Goal: Find contact information: Find contact information

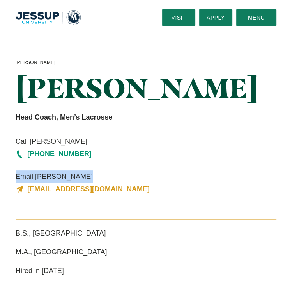
drag, startPoint x: 11, startPoint y: 173, endPoint x: 154, endPoint y: 187, distance: 143.8
click at [154, 187] on div "[PERSON_NAME] [PERSON_NAME] Head Coach, Men’s Lacrosse Call [PERSON_NAME] [PHON…" at bounding box center [146, 127] width 276 height 137
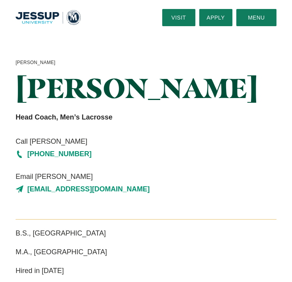
click at [191, 126] on div "[PERSON_NAME] [PERSON_NAME] Head Coach, Men’s Lacrosse Call [PERSON_NAME] [PHON…" at bounding box center [146, 127] width 276 height 137
drag, startPoint x: 4, startPoint y: 174, endPoint x: 149, endPoint y: 195, distance: 146.6
click at [149, 195] on div "[PERSON_NAME] [PERSON_NAME] Head Coach, Men’s Lacrosse Call [PERSON_NAME] [PHON…" at bounding box center [146, 127] width 292 height 184
copy div "Email [PERSON_NAME] [PERSON_NAME][EMAIL_ADDRESS][DOMAIN_NAME]"
click at [195, 179] on span "Email [PERSON_NAME]" at bounding box center [146, 176] width 261 height 12
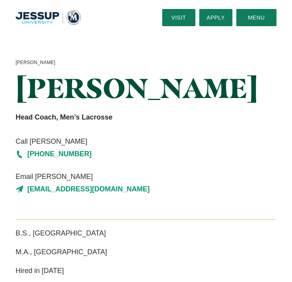
drag, startPoint x: 9, startPoint y: 190, endPoint x: 152, endPoint y: 199, distance: 142.7
click at [152, 199] on div "[PERSON_NAME] [PERSON_NAME] Head Coach, Men’s Lacrosse Call [PERSON_NAME] [PHON…" at bounding box center [146, 127] width 292 height 184
copy link "[EMAIL_ADDRESS][DOMAIN_NAME]"
